Goal: Feedback & Contribution: Leave review/rating

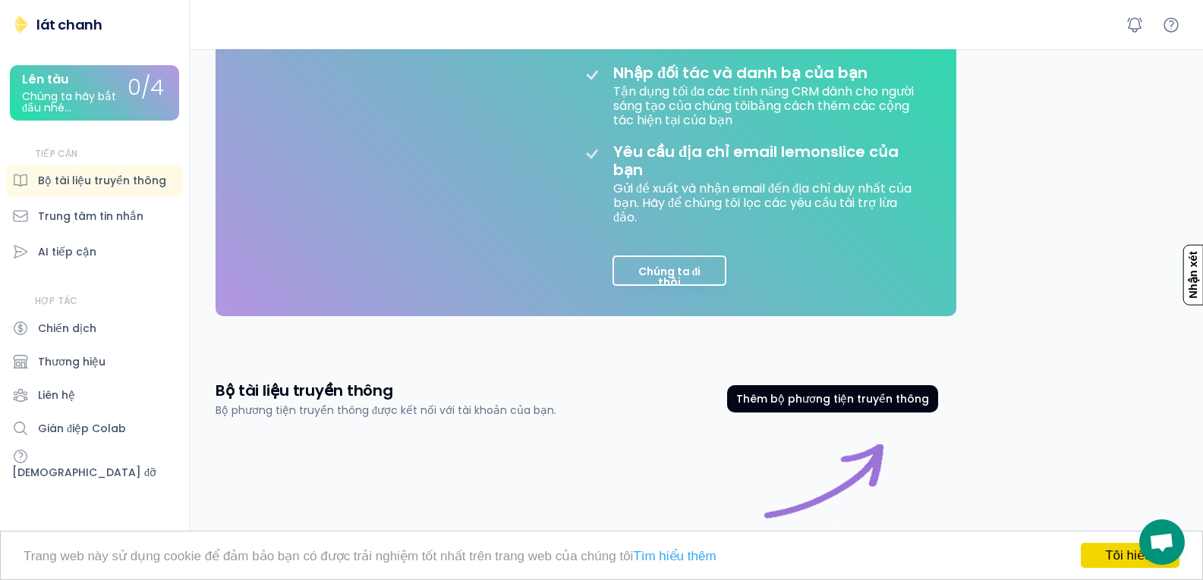
scroll to position [379, 0]
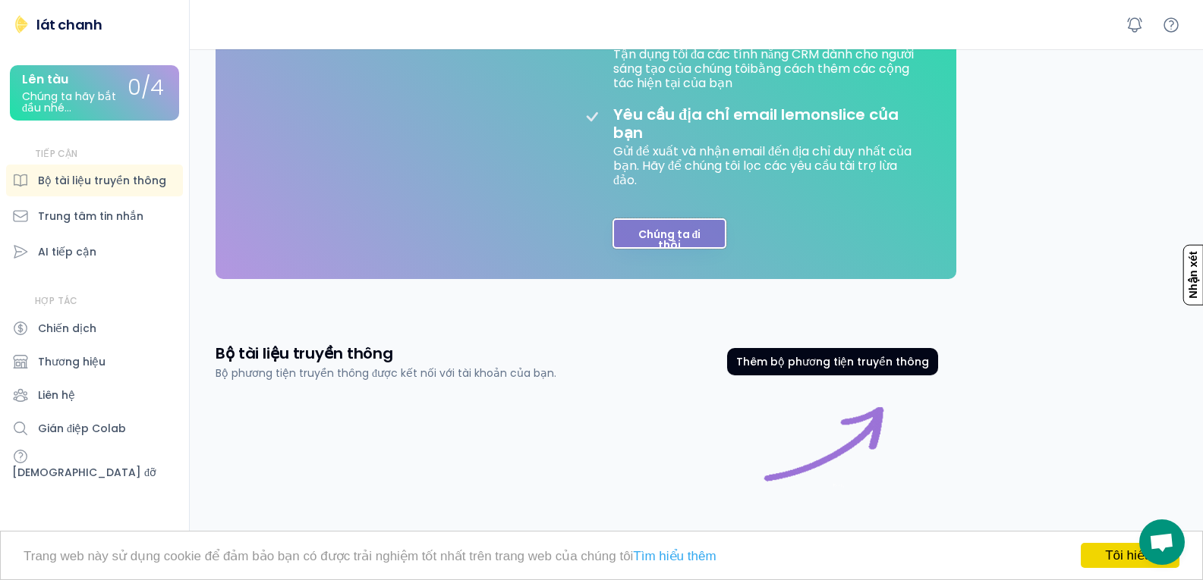
click at [683, 249] on font "Chúng ta đi thôi" at bounding box center [669, 240] width 63 height 26
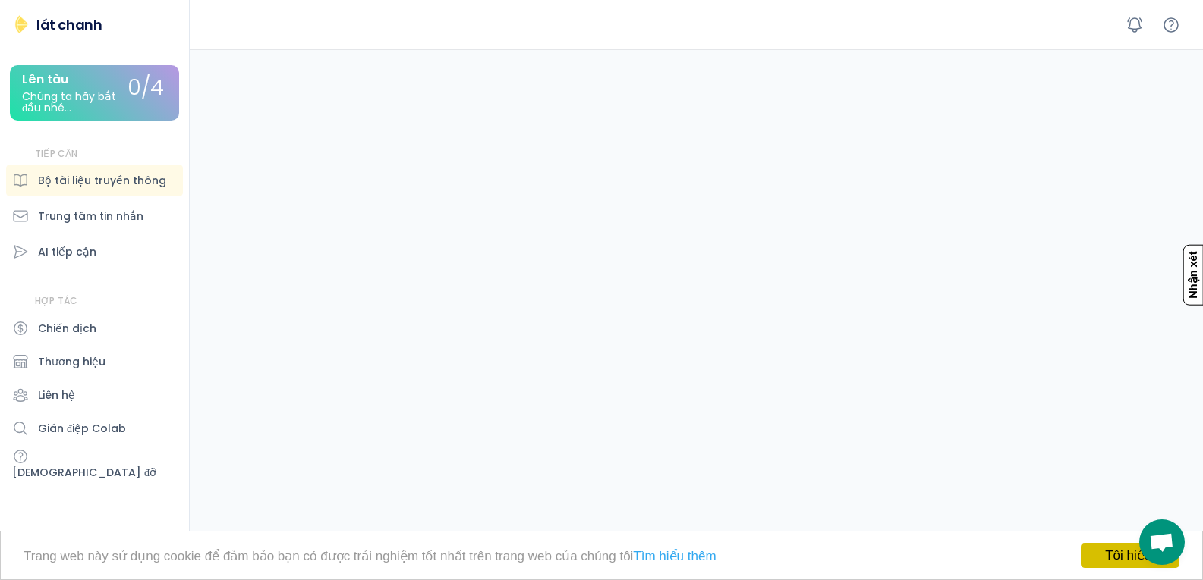
click at [1119, 554] on font "Tôi hiểu!" at bounding box center [1130, 556] width 50 height 14
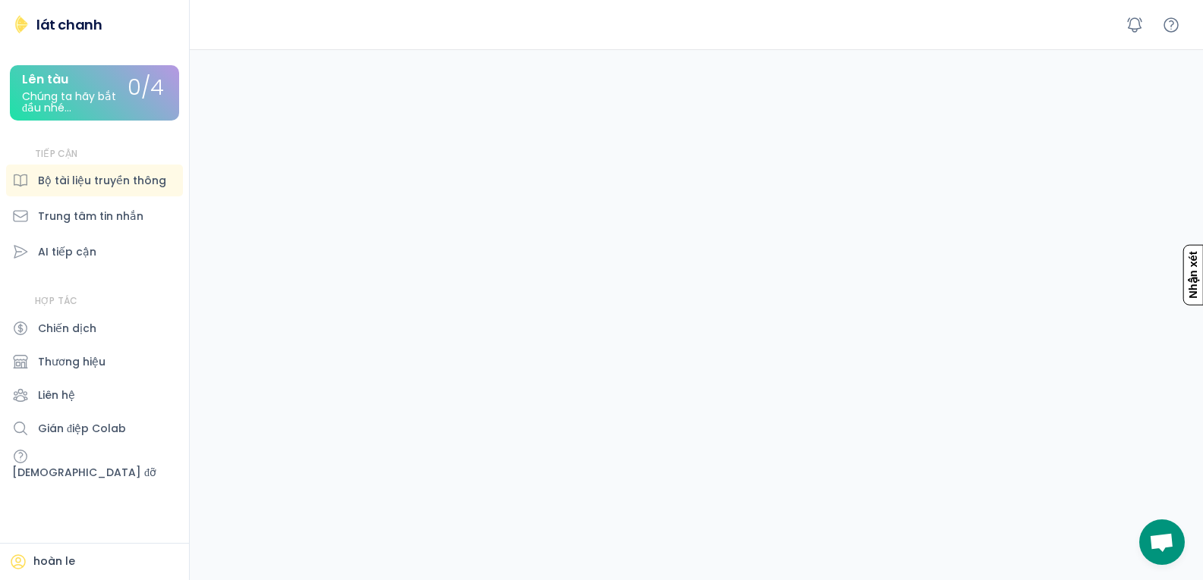
click at [96, 85] on div "Lên tàu Chúng ta hãy bắt đầu nhé..." at bounding box center [74, 93] width 105 height 41
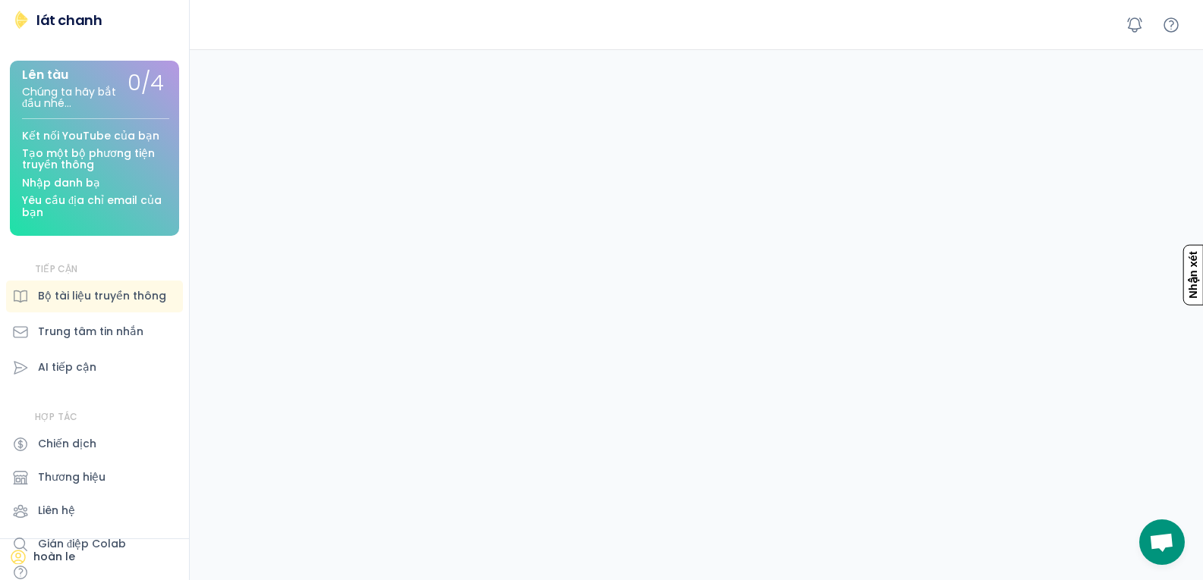
scroll to position [0, 0]
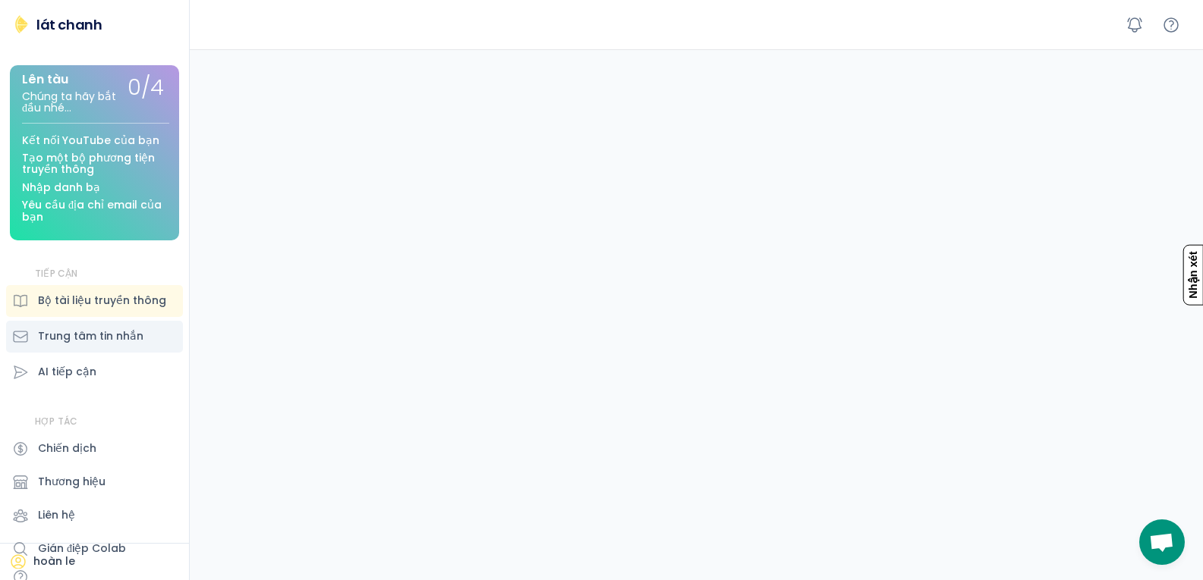
click at [73, 341] on font "Trung tâm tin nhắn" at bounding box center [90, 336] width 105 height 15
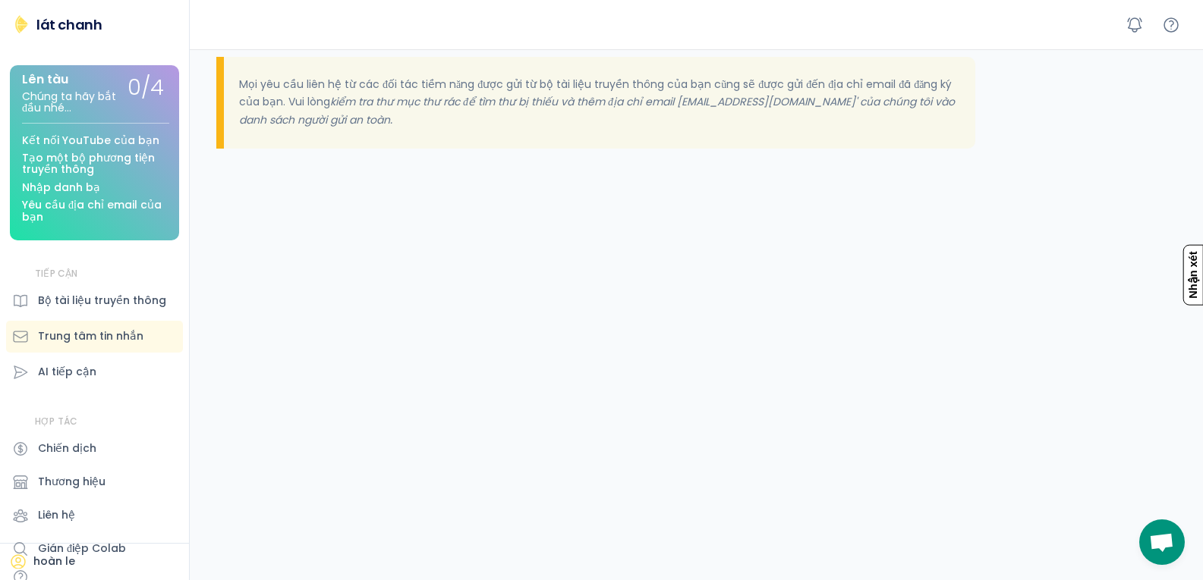
click at [385, 363] on div "Trung tâm tin nhắn Yêu cầu địa chỉ email lemonslice của bạn Gửi đề xuất và nhận…" at bounding box center [699, 125] width 1005 height 910
click at [55, 28] on font "lát chanh" at bounding box center [68, 24] width 65 height 19
click at [86, 366] on font "AI tiếp cận" at bounding box center [67, 371] width 58 height 15
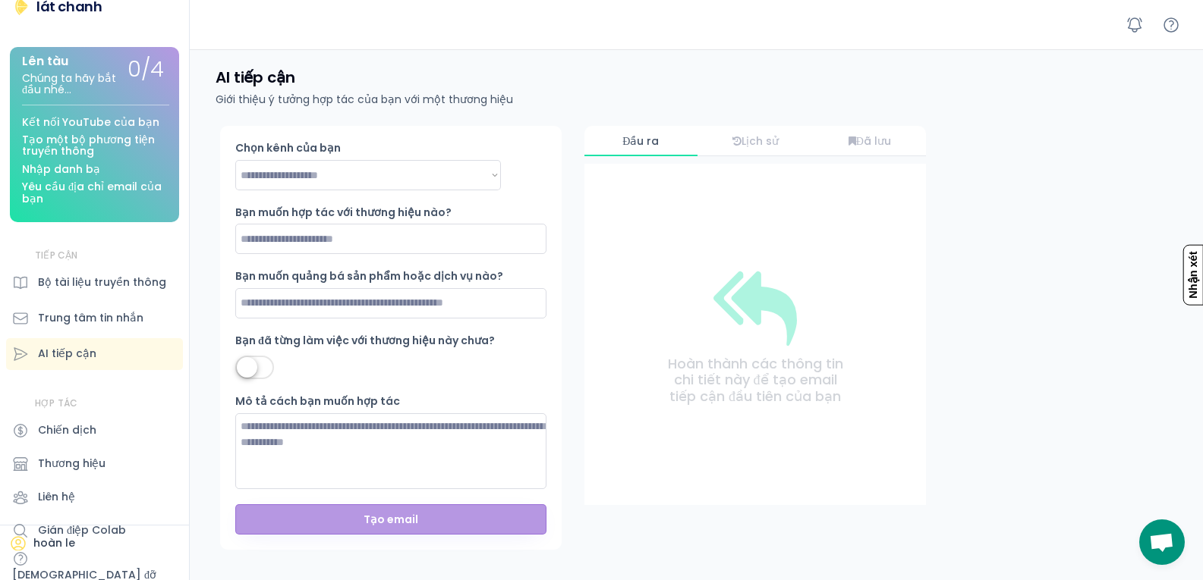
scroll to position [23, 0]
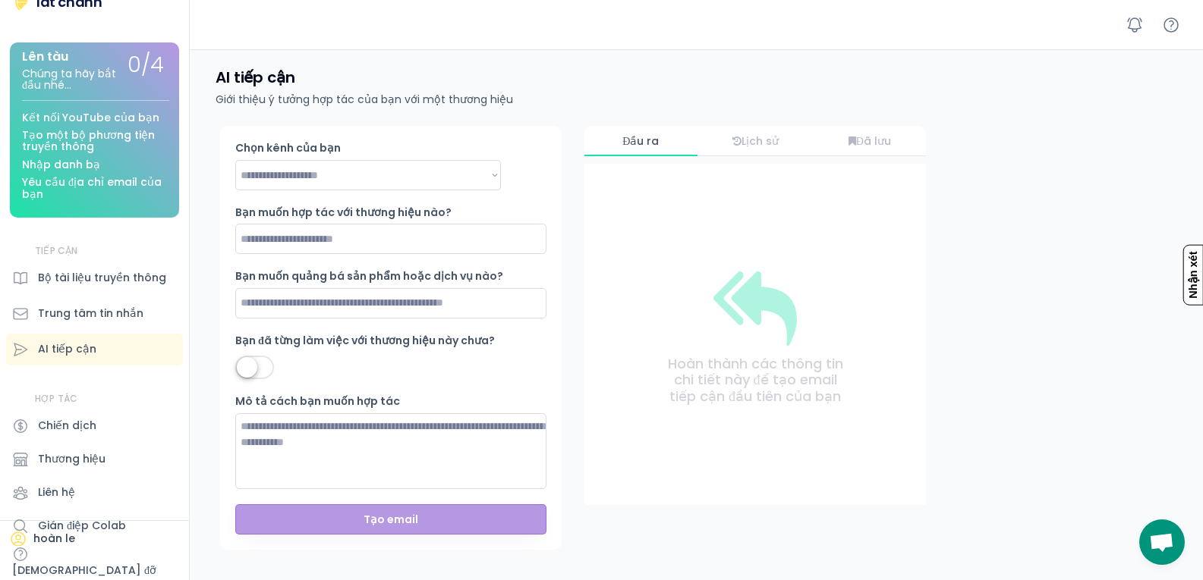
click at [1195, 281] on font "Nhận xét" at bounding box center [1193, 275] width 12 height 47
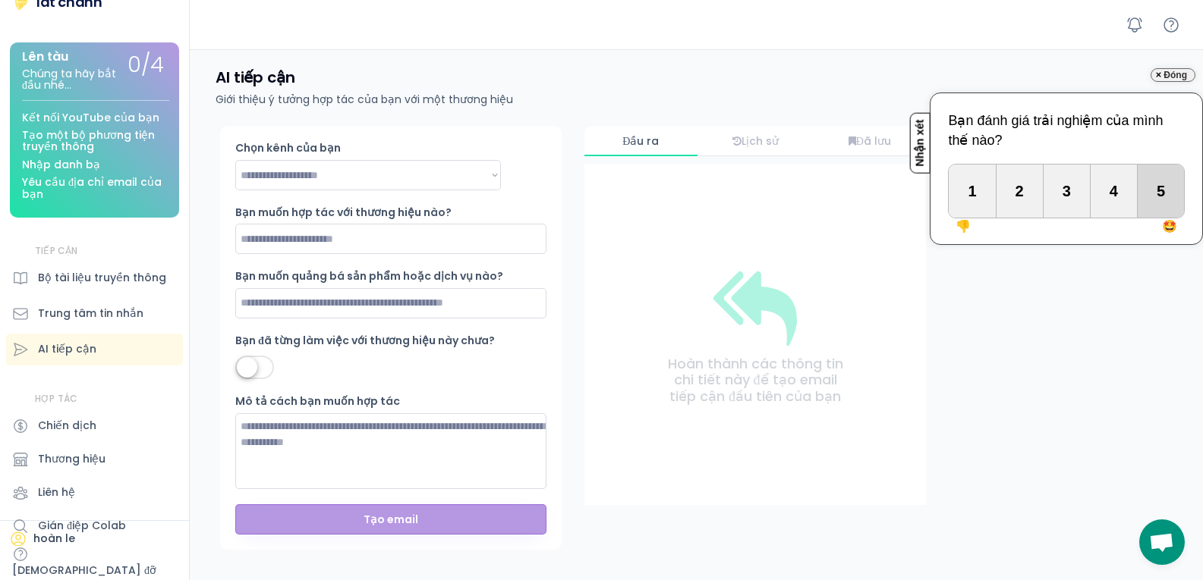
click at [1157, 213] on div "5" at bounding box center [1160, 191] width 46 height 53
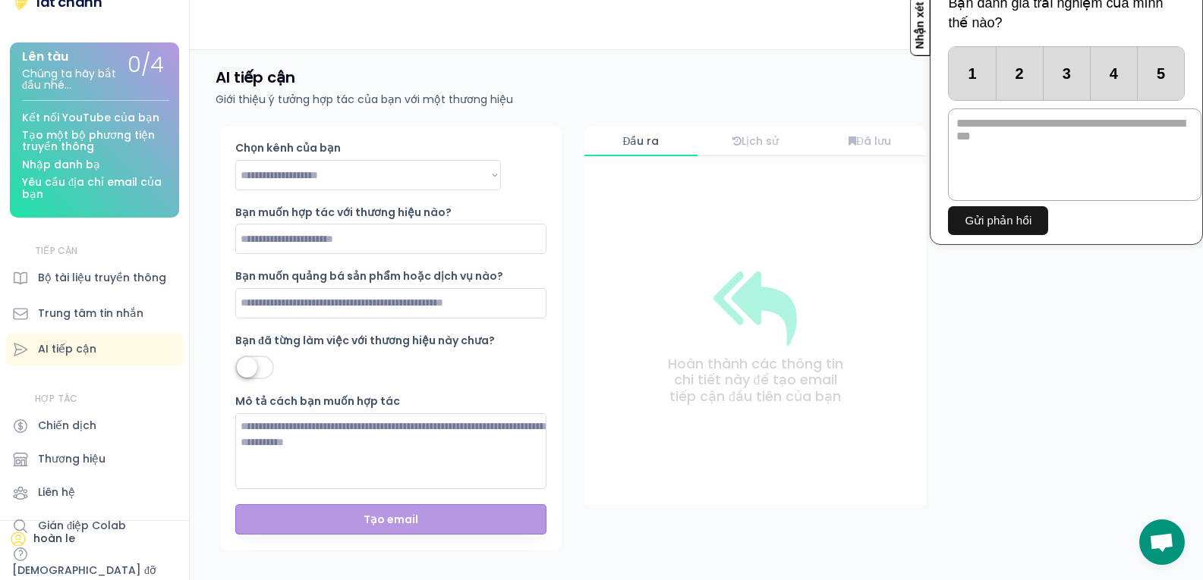
click at [984, 228] on button "Gửi phản hồi" at bounding box center [998, 220] width 100 height 29
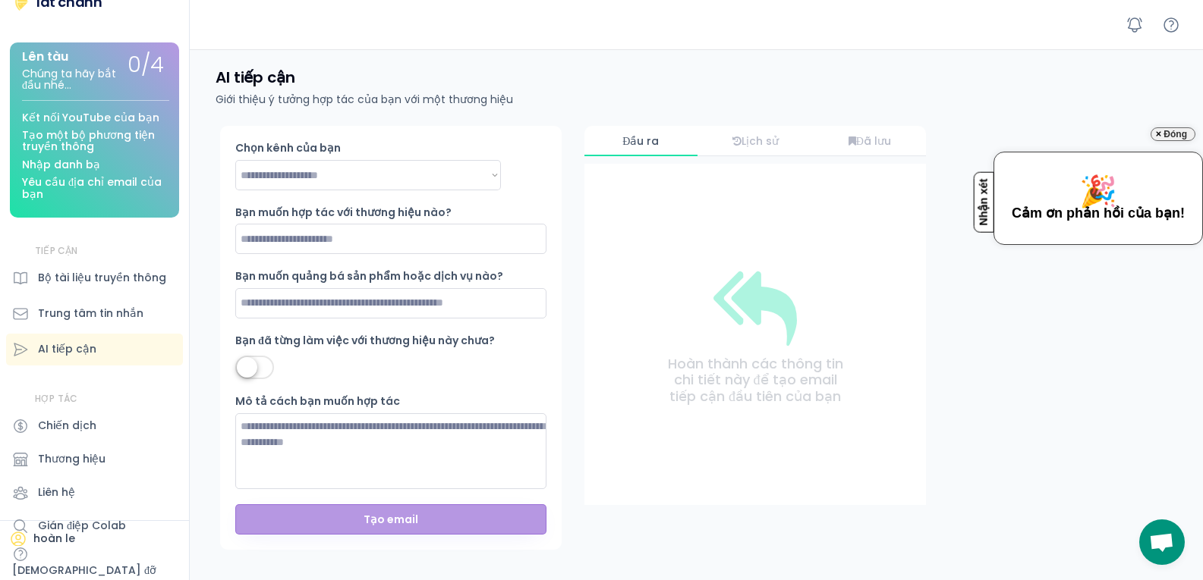
click at [987, 288] on div "**********" at bounding box center [699, 391] width 1005 height 531
click at [983, 203] on font "Nhận xét" at bounding box center [983, 201] width 12 height 47
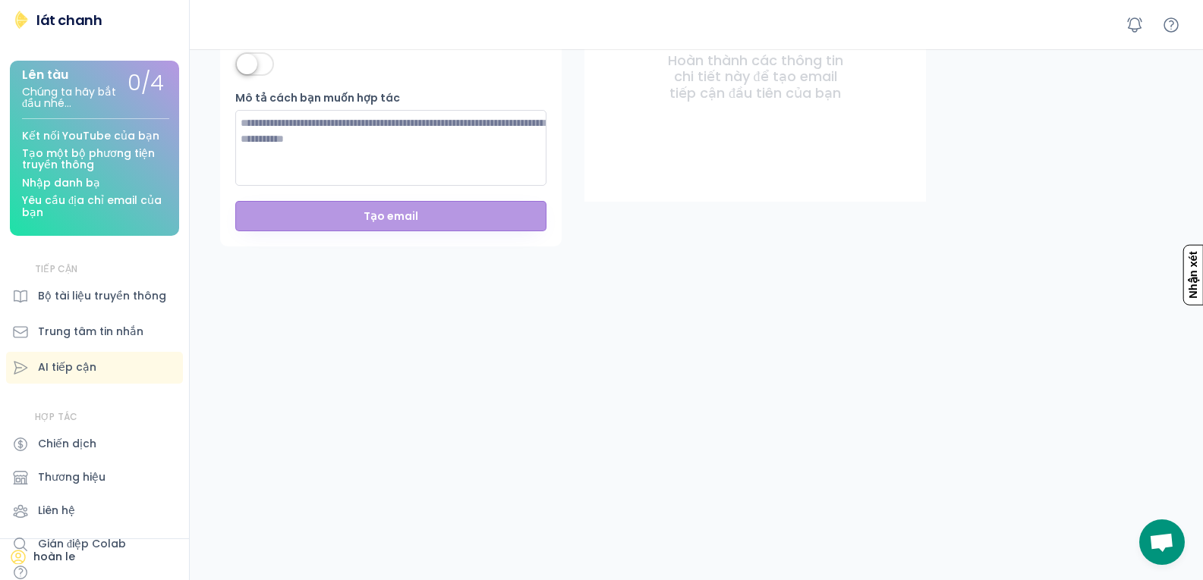
scroll to position [0, 0]
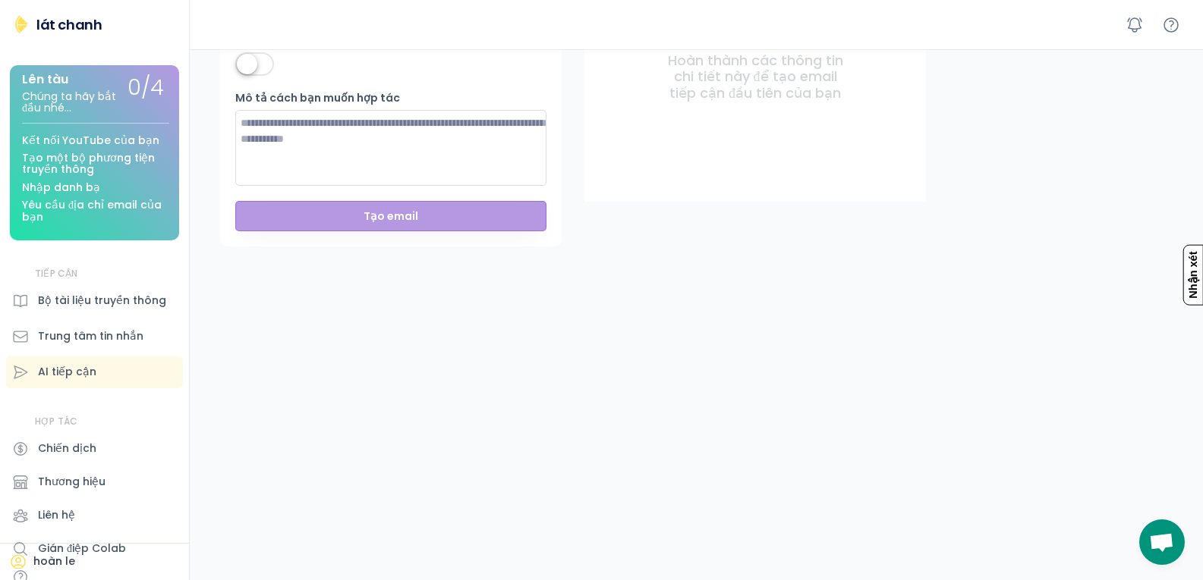
click at [53, 27] on font "lát chanh" at bounding box center [68, 24] width 65 height 19
click at [87, 165] on font "Tạo một bộ phương tiện truyền thông" at bounding box center [90, 163] width 136 height 27
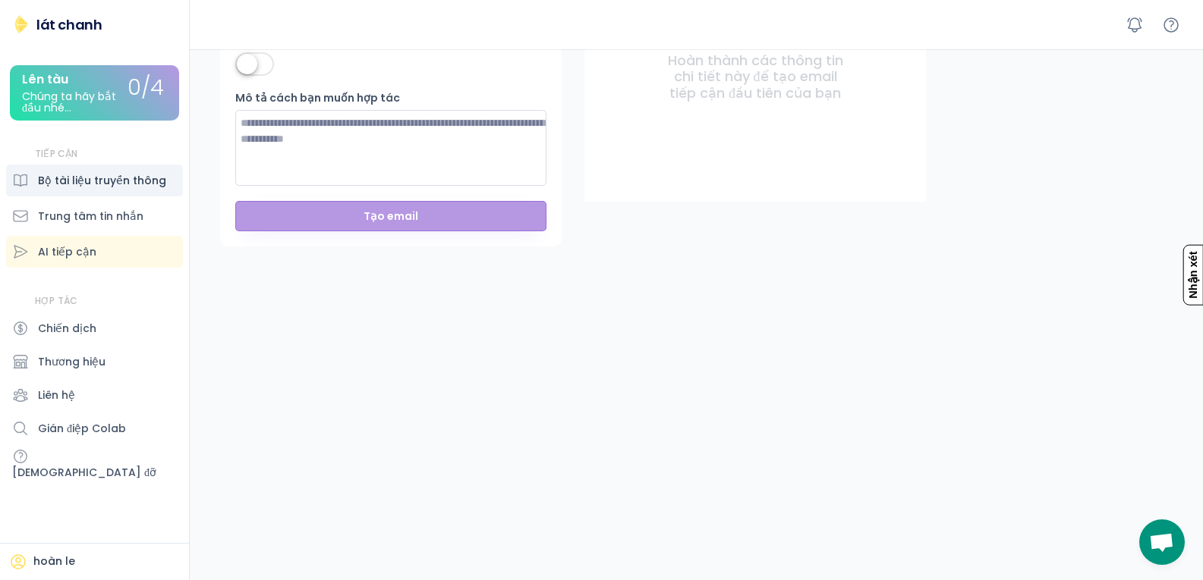
click at [91, 181] on font "Bộ tài liệu truyền thông" at bounding box center [102, 180] width 128 height 15
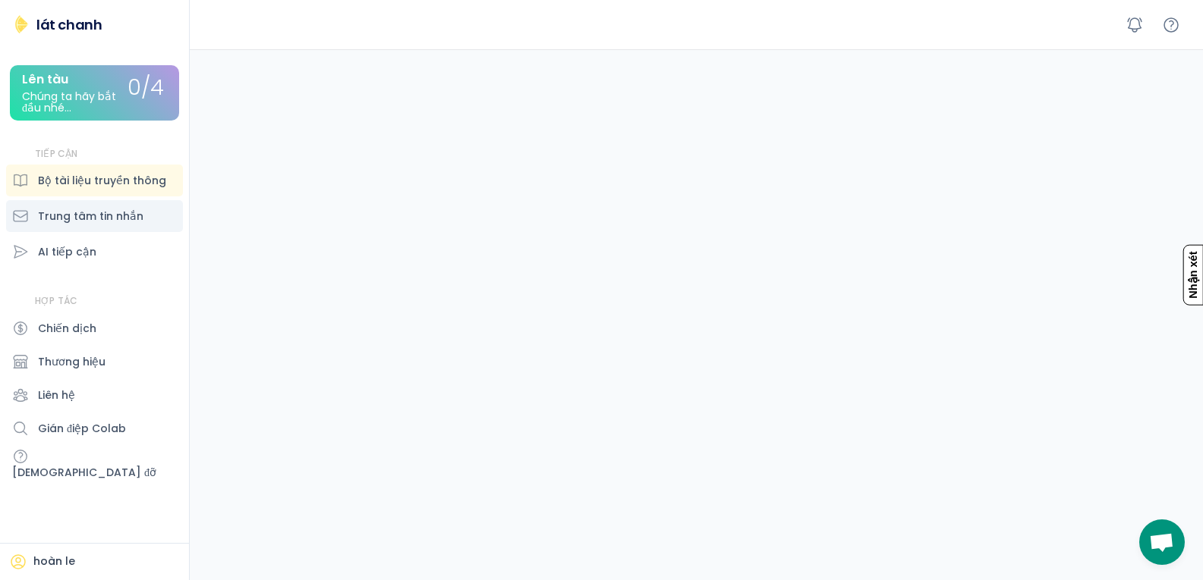
click at [113, 213] on font "Trung tâm tin nhắn" at bounding box center [90, 216] width 105 height 15
